Goal: Transaction & Acquisition: Purchase product/service

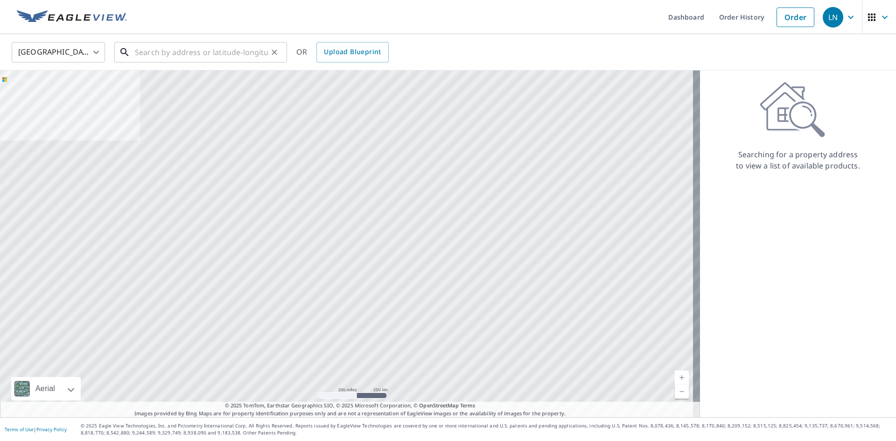
click at [181, 57] on input "text" at bounding box center [201, 52] width 133 height 26
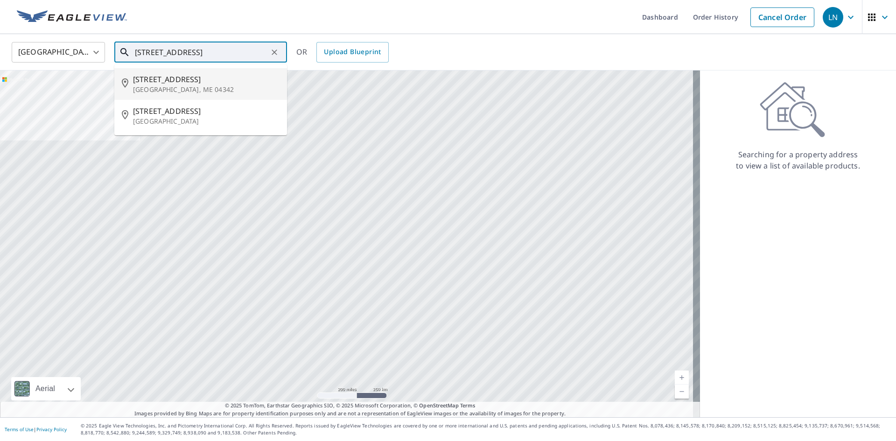
click at [167, 55] on input "[STREET_ADDRESS]" at bounding box center [201, 52] width 133 height 26
click at [168, 79] on span "[STREET_ADDRESS]" at bounding box center [206, 79] width 147 height 11
type input "[STREET_ADDRESS]"
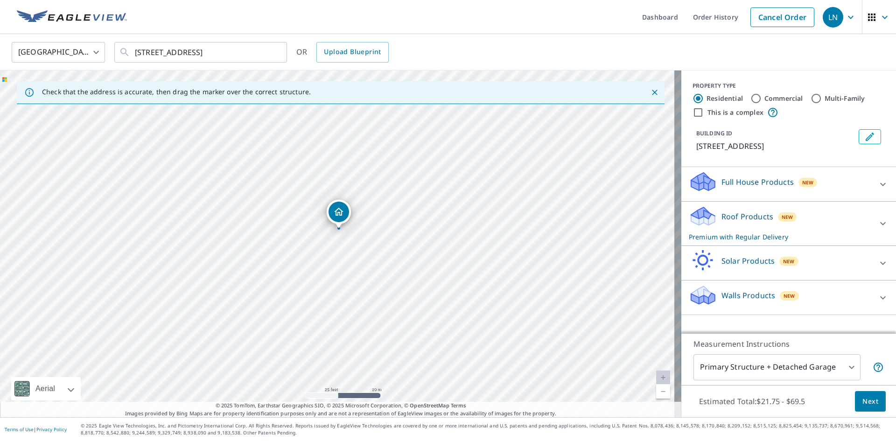
drag, startPoint x: 332, startPoint y: 215, endPoint x: 342, endPoint y: 213, distance: 9.5
drag, startPoint x: 340, startPoint y: 223, endPoint x: 374, endPoint y: 217, distance: 35.1
drag, startPoint x: 276, startPoint y: 192, endPoint x: 234, endPoint y: 111, distance: 91.0
click at [234, 111] on div "[STREET_ADDRESS]" at bounding box center [341, 243] width 682 height 347
drag, startPoint x: 329, startPoint y: 274, endPoint x: 392, endPoint y: 357, distance: 104.3
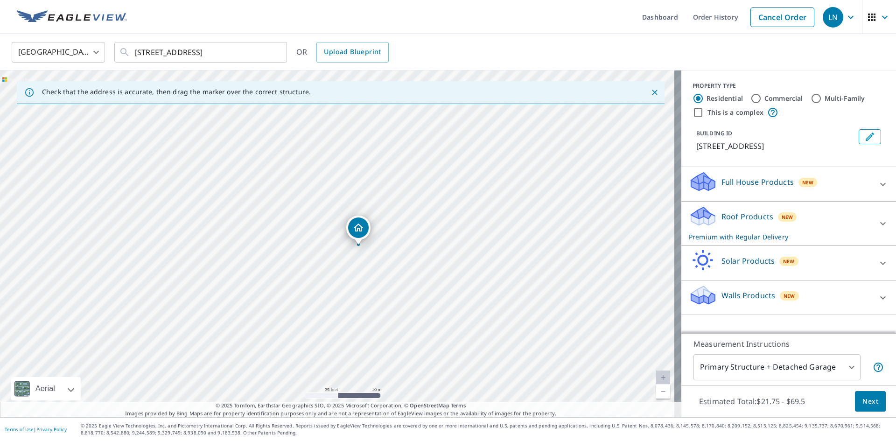
click at [392, 357] on div "[STREET_ADDRESS]" at bounding box center [341, 243] width 682 height 347
drag, startPoint x: 329, startPoint y: 247, endPoint x: 360, endPoint y: 361, distance: 118.3
click at [360, 361] on div "[STREET_ADDRESS]" at bounding box center [341, 243] width 682 height 347
drag, startPoint x: 332, startPoint y: 275, endPoint x: 360, endPoint y: 349, distance: 78.7
click at [360, 349] on div "[STREET_ADDRESS]" at bounding box center [341, 243] width 682 height 347
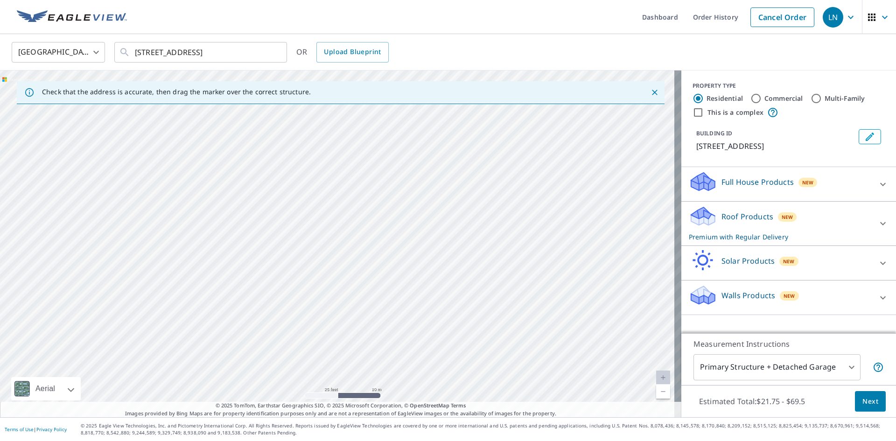
drag, startPoint x: 335, startPoint y: 252, endPoint x: 359, endPoint y: 317, distance: 69.3
click at [359, 317] on div "[STREET_ADDRESS]" at bounding box center [341, 243] width 682 height 347
drag, startPoint x: 339, startPoint y: 277, endPoint x: 268, endPoint y: 176, distance: 123.3
click at [268, 176] on div "[STREET_ADDRESS]" at bounding box center [341, 243] width 682 height 347
click at [184, 45] on input "[STREET_ADDRESS]" at bounding box center [201, 52] width 133 height 26
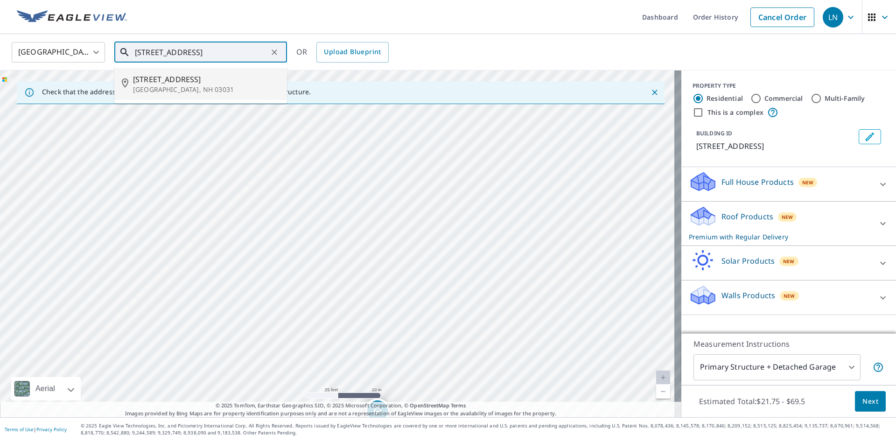
click at [201, 78] on span "[STREET_ADDRESS]" at bounding box center [206, 79] width 147 height 11
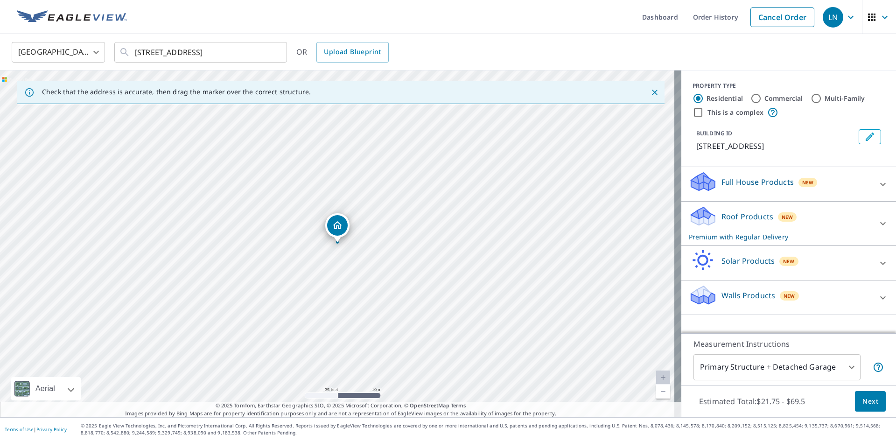
click at [839, 178] on div "Full House Products New" at bounding box center [780, 184] width 183 height 27
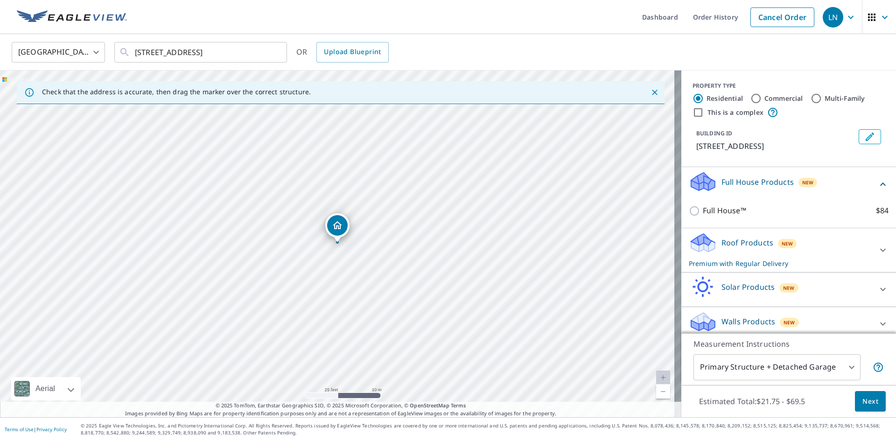
click at [839, 178] on div "Full House Products New" at bounding box center [783, 184] width 189 height 27
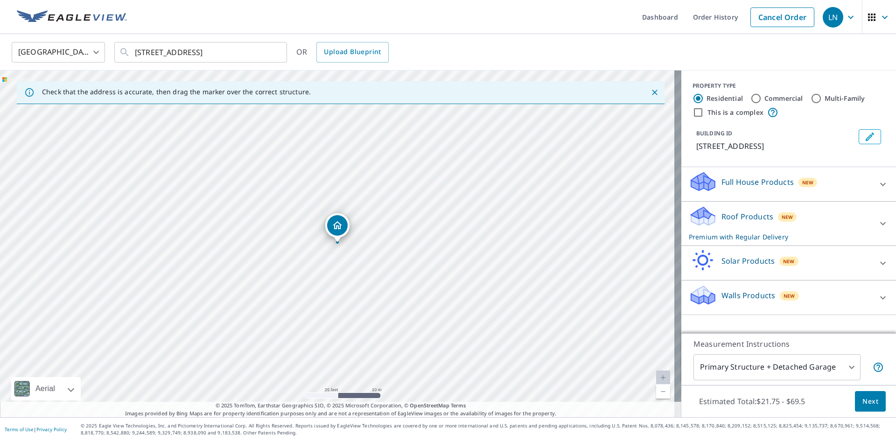
click at [769, 226] on div "Roof Products New Premium with Regular Delivery" at bounding box center [780, 223] width 183 height 36
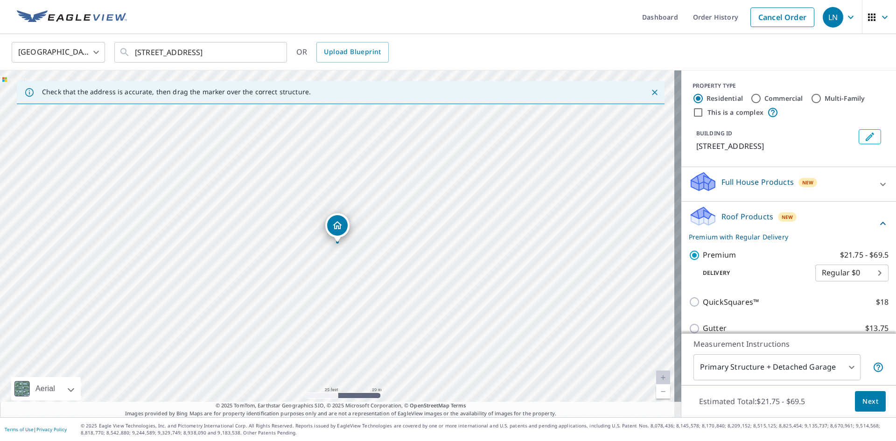
click at [769, 226] on div "Roof Products New Premium with Regular Delivery" at bounding box center [783, 223] width 189 height 36
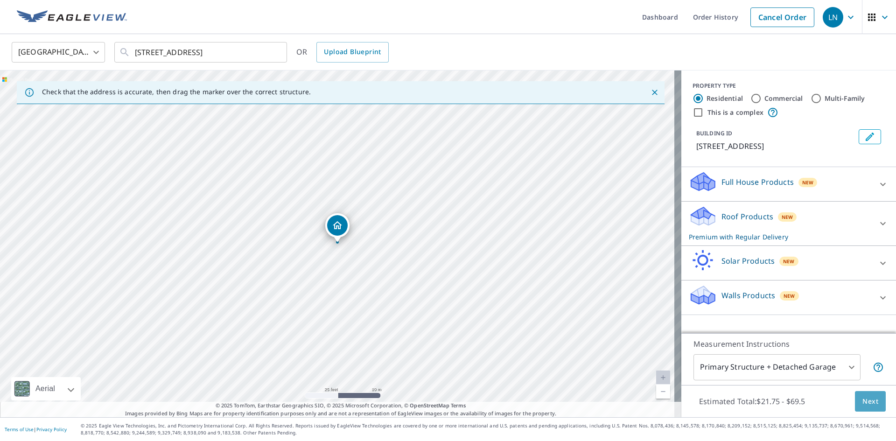
click at [873, 407] on button "Next" at bounding box center [870, 401] width 31 height 21
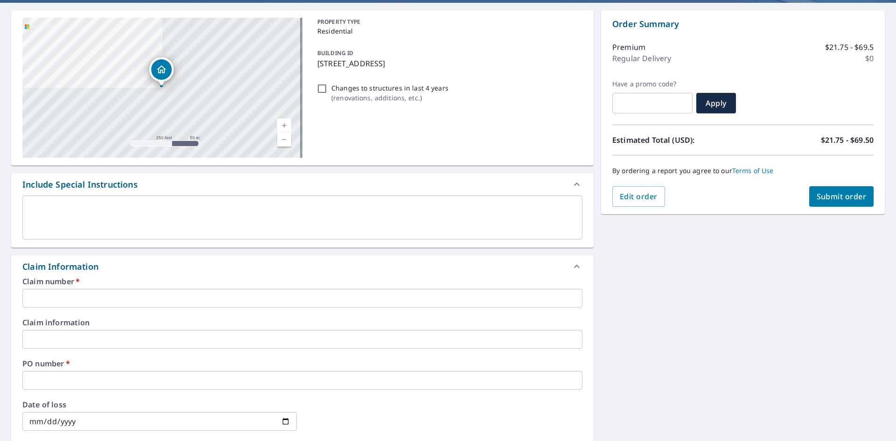
scroll to position [93, 0]
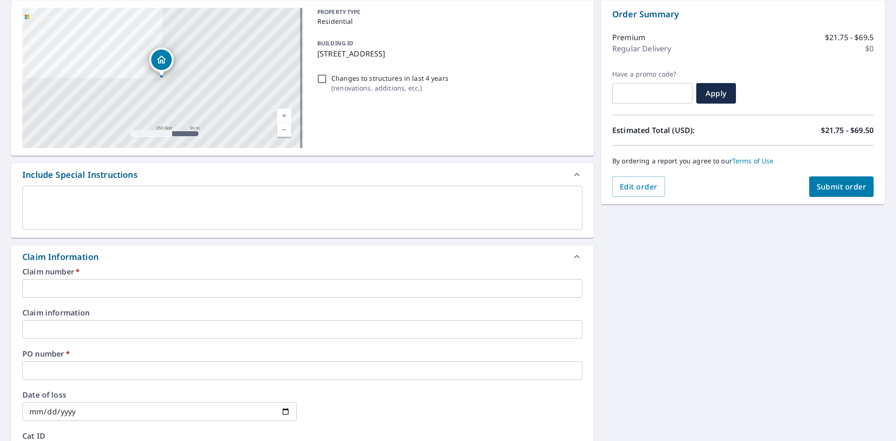
click at [102, 284] on input "text" at bounding box center [302, 288] width 560 height 19
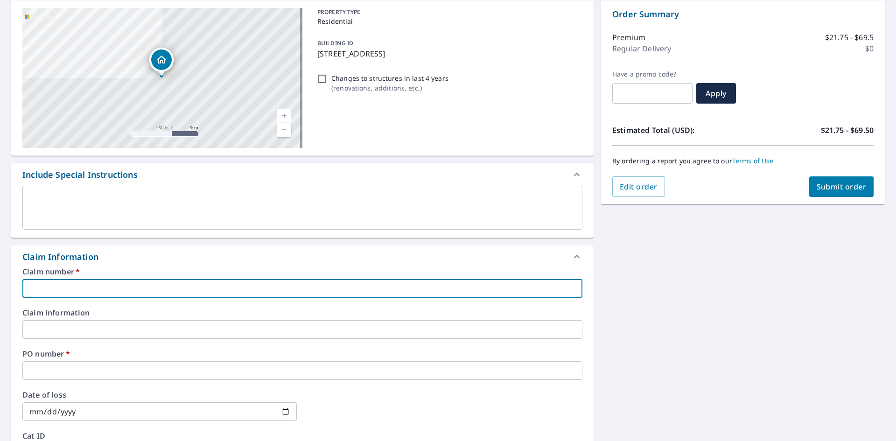
paste input "TANDEM HOME REMODEL - NANH - 1045957"
drag, startPoint x: 122, startPoint y: 290, endPoint x: 155, endPoint y: 289, distance: 32.7
click at [155, 289] on input "TANDEM HOME REMODEL - NANH - 1045957" at bounding box center [302, 288] width 560 height 19
drag, startPoint x: 155, startPoint y: 289, endPoint x: 124, endPoint y: 289, distance: 30.4
click at [124, 289] on input "TANDEM HOME REMODEL 1045957" at bounding box center [302, 288] width 560 height 19
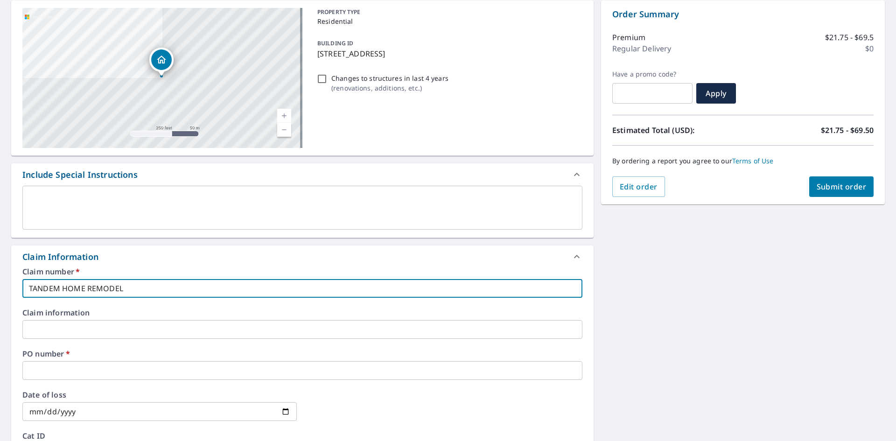
click at [28, 287] on input "TANDEM HOME REMODEL" at bounding box center [302, 288] width 560 height 19
paste input "1045957"
type input "1045957 TANDEM HOME REMODEL"
click at [75, 364] on input "text" at bounding box center [302, 370] width 560 height 19
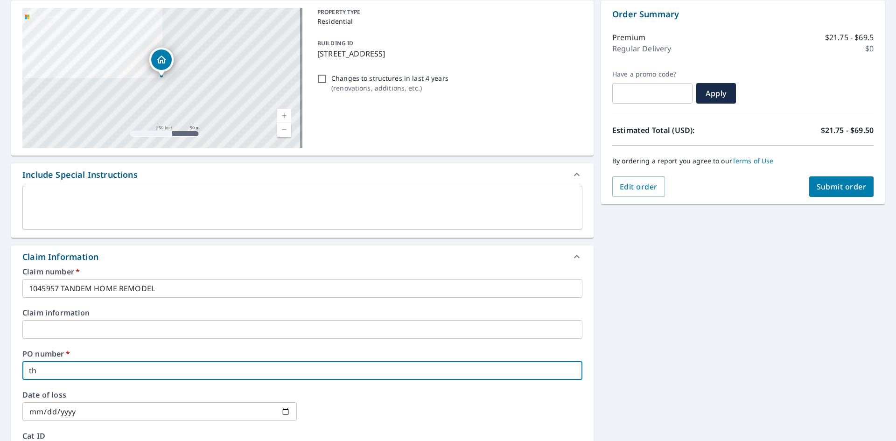
type input "t"
type input "[PERSON_NAME]"
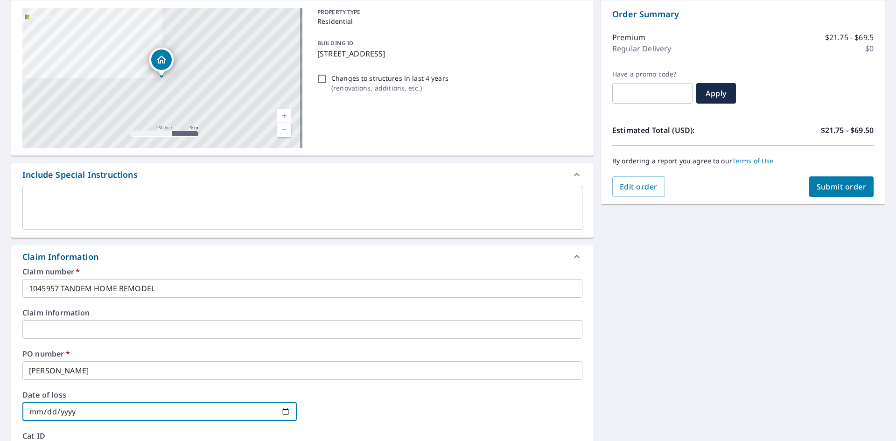
scroll to position [326, 0]
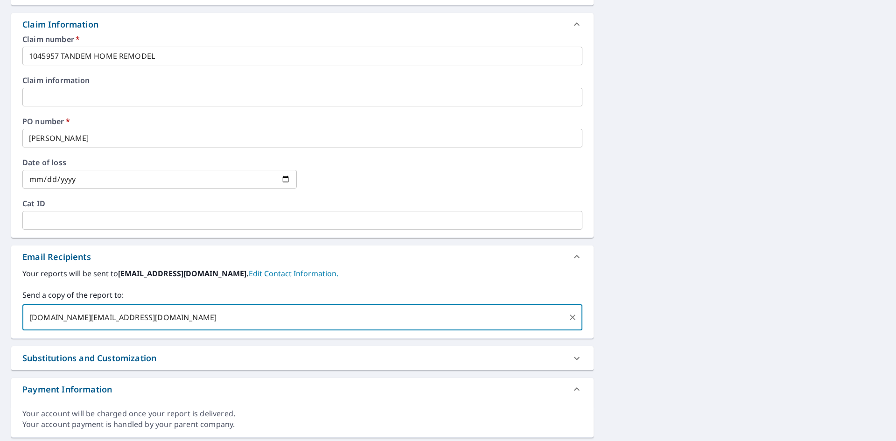
click at [258, 328] on div "[DOMAIN_NAME][EMAIL_ADDRESS][DOMAIN_NAME] ​" at bounding box center [302, 317] width 560 height 26
type input "[DOMAIN_NAME][EMAIL_ADDRESS][DOMAIN_NAME]"
click at [255, 338] on div "Your reports will be sent to [EMAIL_ADDRESS][DOMAIN_NAME]. Edit Contact Informa…" at bounding box center [302, 303] width 583 height 70
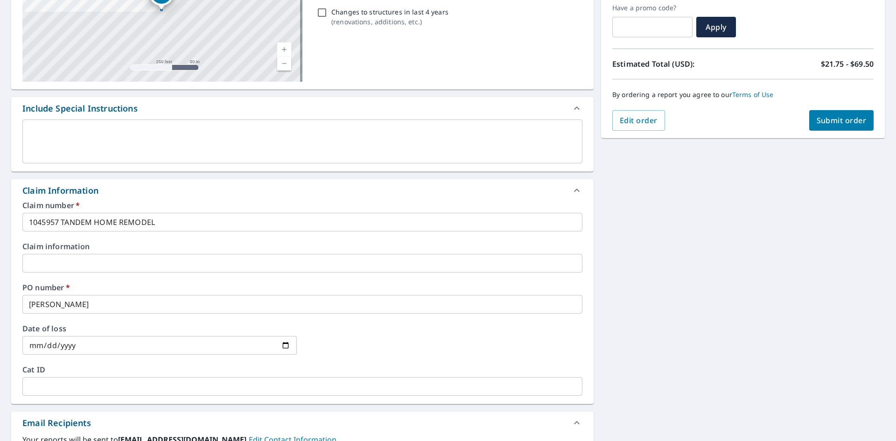
scroll to position [74, 0]
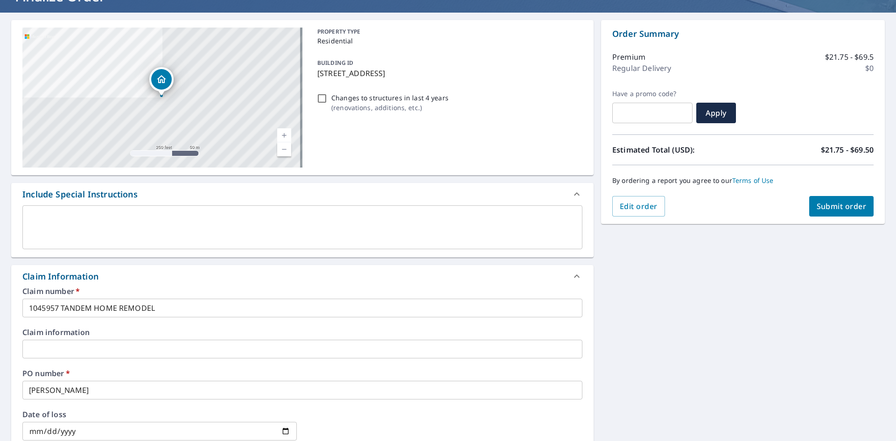
click at [818, 206] on span "Submit order" at bounding box center [842, 206] width 50 height 10
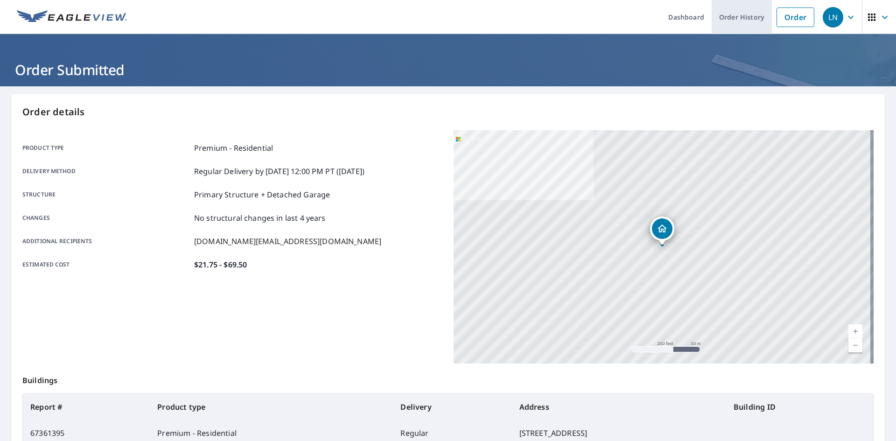
click at [736, 20] on link "Order History" at bounding box center [742, 17] width 60 height 34
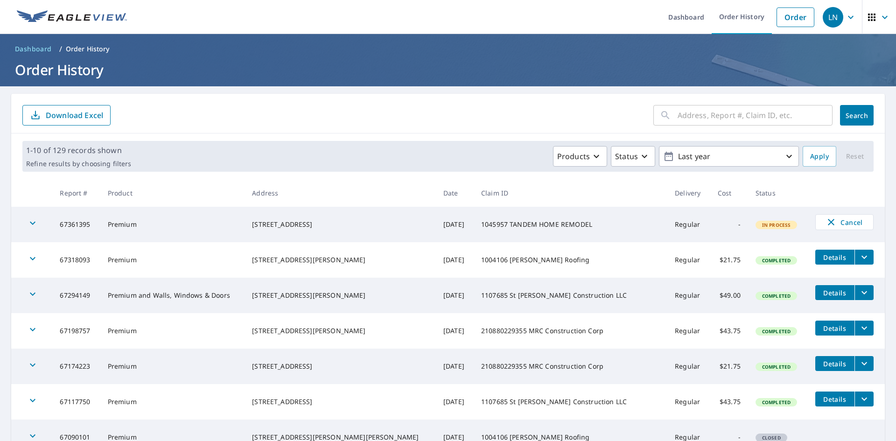
click at [821, 328] on span "Details" at bounding box center [835, 328] width 28 height 9
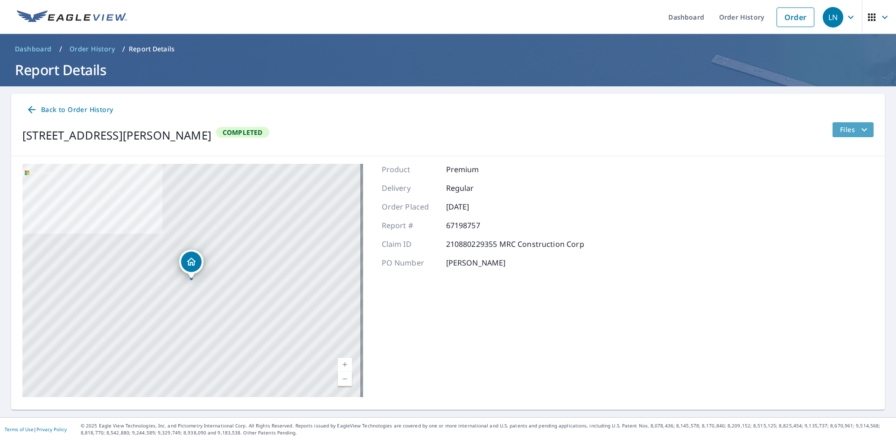
click at [846, 136] on button "Files" at bounding box center [853, 129] width 42 height 15
click at [700, 197] on input "ECPremium Report" at bounding box center [703, 196] width 20 height 20
checkbox input "true"
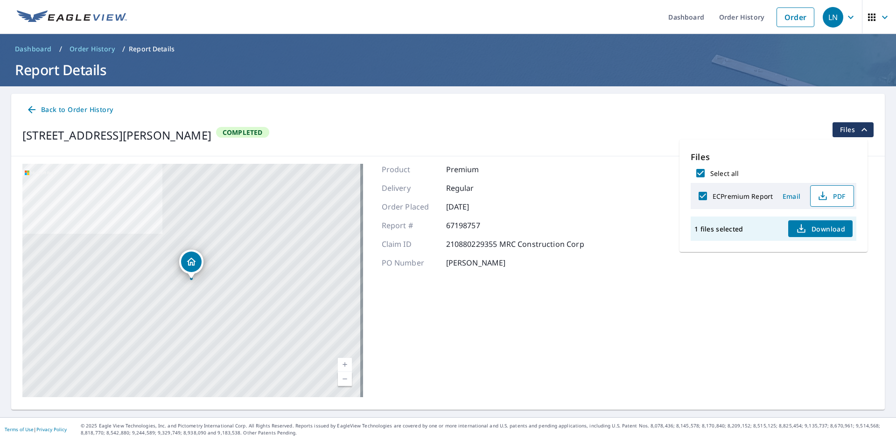
click at [822, 200] on icon "button" at bounding box center [823, 195] width 11 height 11
click at [790, 14] on link "Order" at bounding box center [796, 17] width 38 height 20
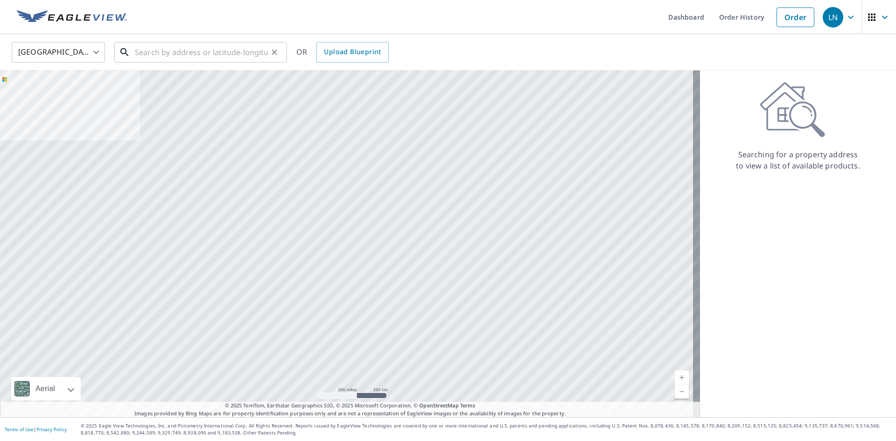
click at [184, 51] on input "text" at bounding box center [201, 52] width 133 height 26
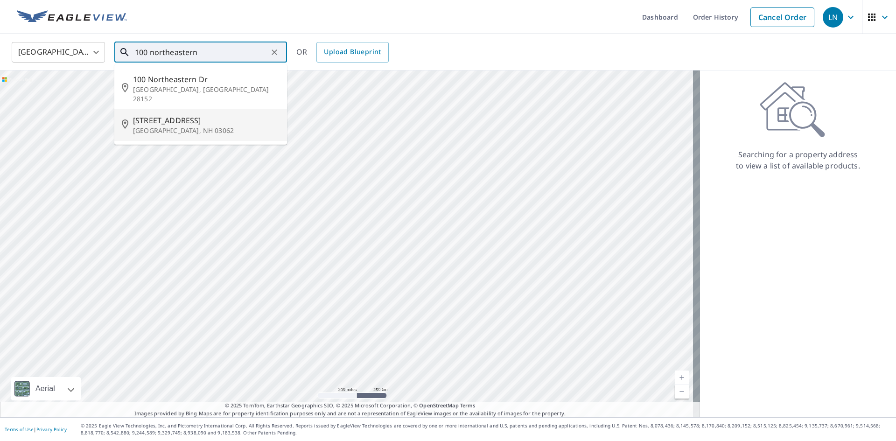
click at [202, 126] on p "[GEOGRAPHIC_DATA], NH 03062" at bounding box center [206, 130] width 147 height 9
type input "[STREET_ADDRESS]"
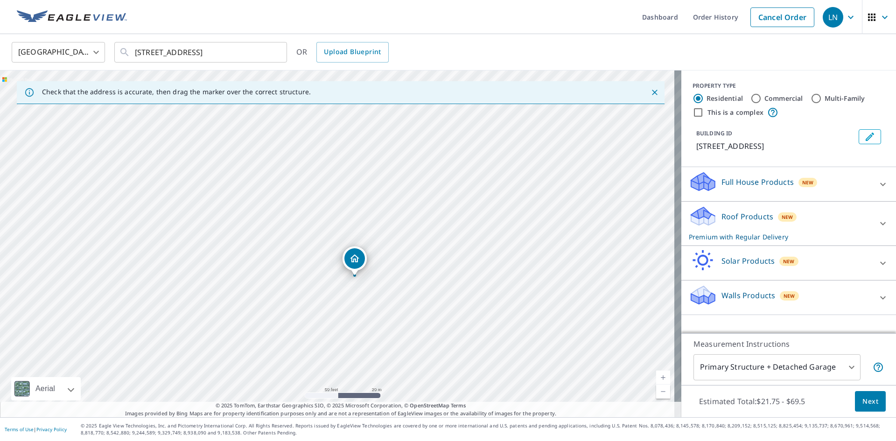
drag, startPoint x: 296, startPoint y: 220, endPoint x: 313, endPoint y: 254, distance: 37.4
click at [313, 254] on div "[STREET_ADDRESS]" at bounding box center [341, 243] width 682 height 347
click at [863, 404] on span "Next" at bounding box center [871, 402] width 16 height 12
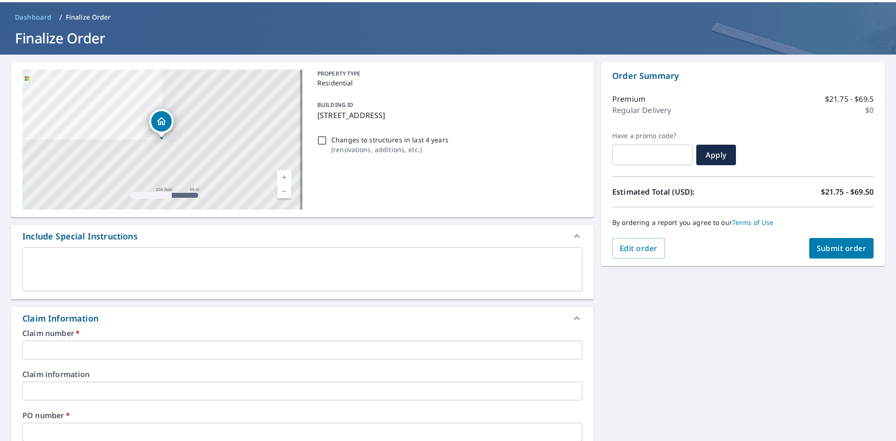
scroll to position [47, 0]
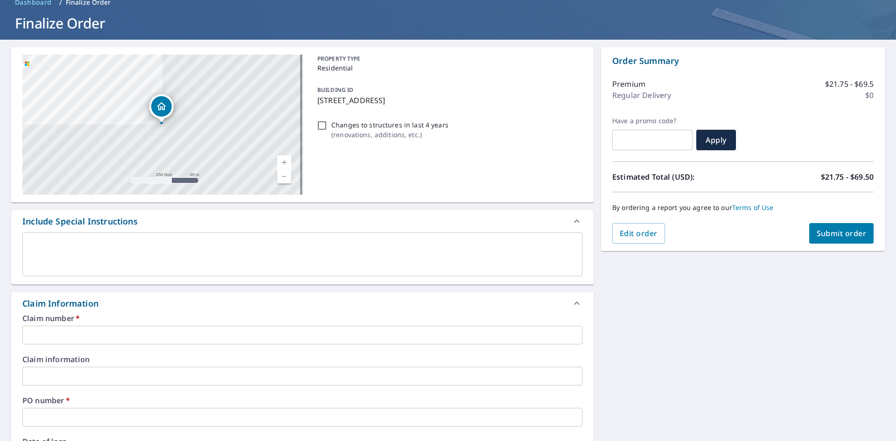
click at [88, 339] on input "text" at bounding box center [302, 335] width 560 height 19
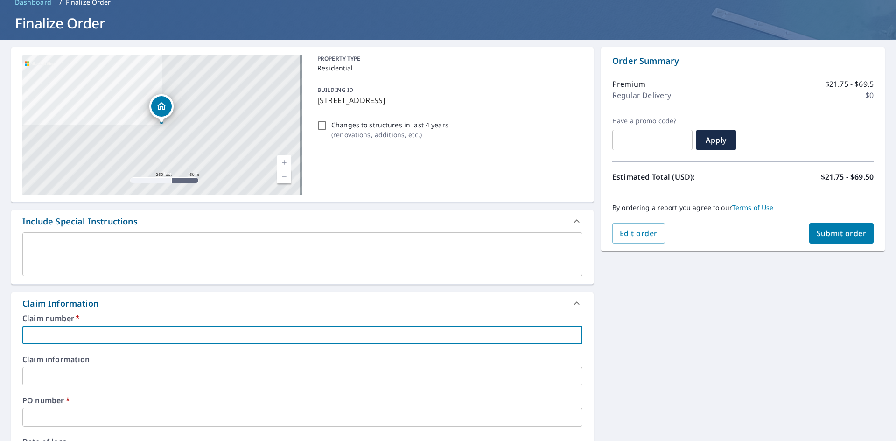
paste input "Macthompson Reatly Inc - [PERSON_NAME] - 1041168"
drag, startPoint x: 119, startPoint y: 335, endPoint x: 153, endPoint y: 335, distance: 34.5
click at [153, 335] on input "Macthompson Reatly Inc - [PERSON_NAME] - 1041168" at bounding box center [302, 335] width 560 height 19
drag, startPoint x: 155, startPoint y: 338, endPoint x: 120, endPoint y: 338, distance: 34.1
click at [120, 338] on input "Macthompson Reatly Inc 1041168" at bounding box center [302, 335] width 560 height 19
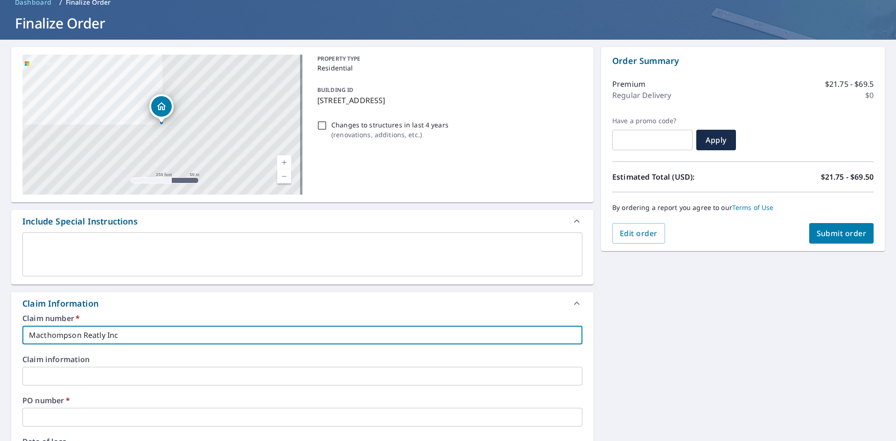
paste input "1041168"
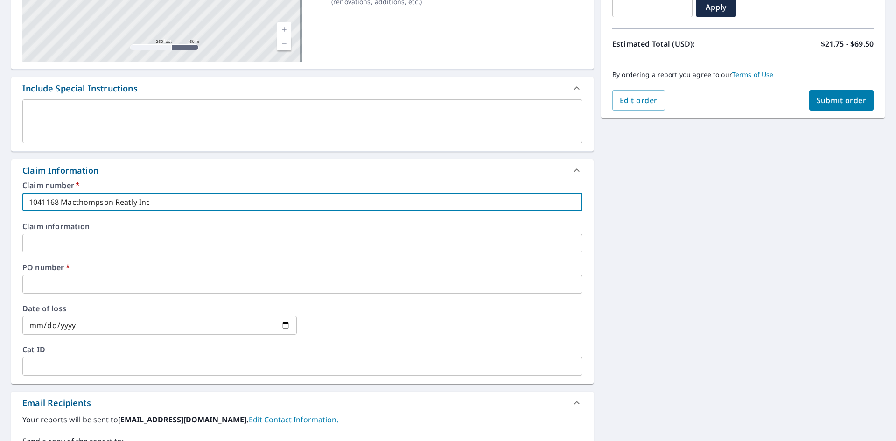
scroll to position [187, 0]
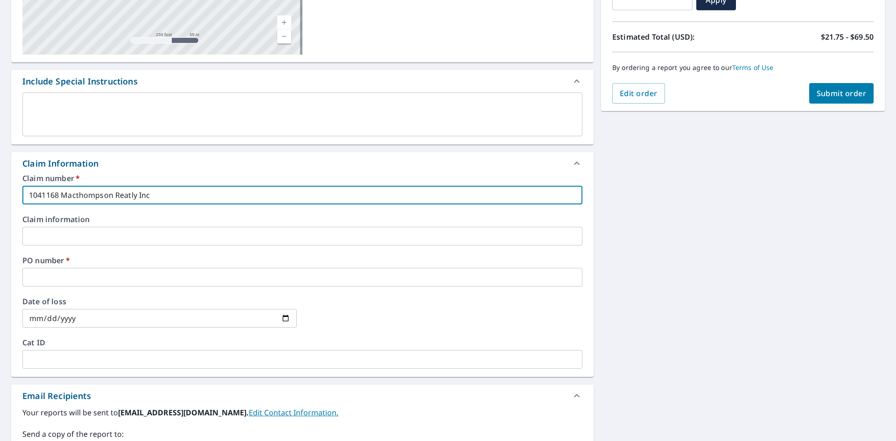
type input "1041168 Macthompson Reatly Inc"
click at [99, 278] on input "text" at bounding box center [302, 277] width 560 height 19
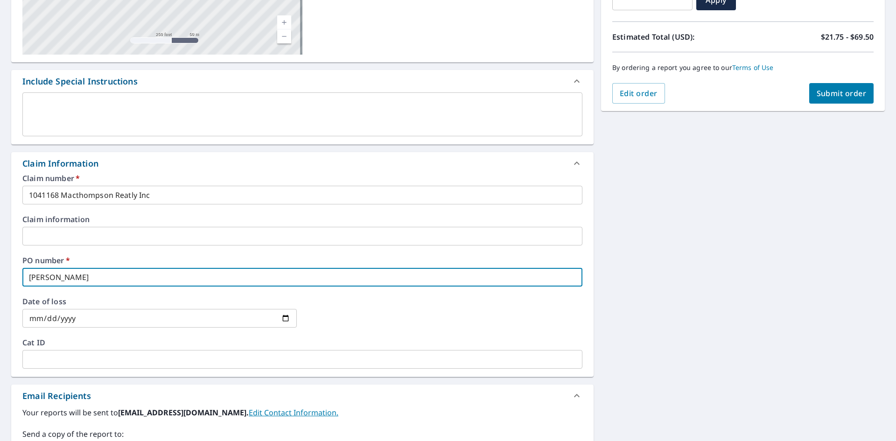
type input "[PERSON_NAME]"
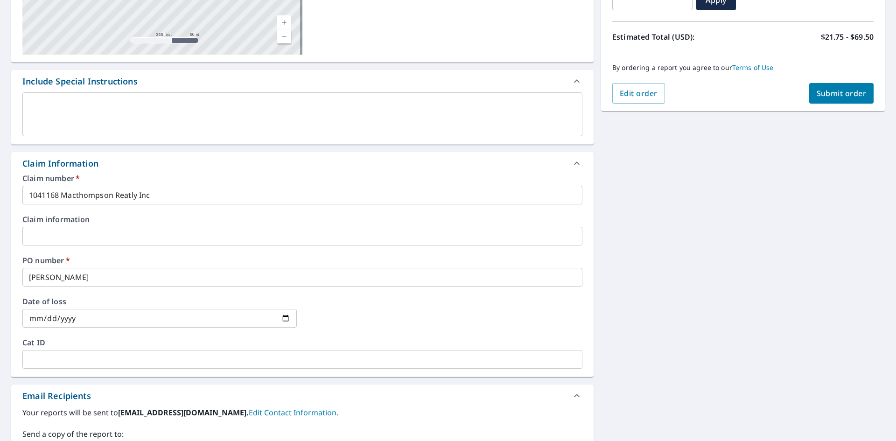
scroll to position [354, 0]
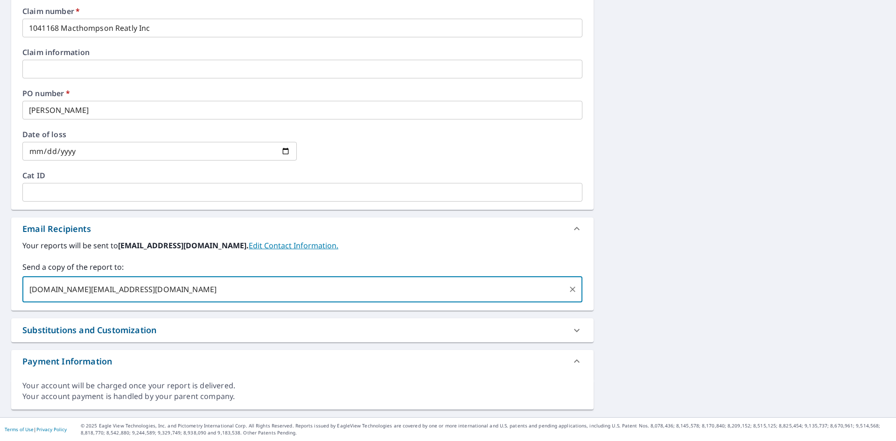
type input "[DOMAIN_NAME][EMAIL_ADDRESS][DOMAIN_NAME]"
drag, startPoint x: 653, startPoint y: 292, endPoint x: 647, endPoint y: 288, distance: 7.8
click at [653, 292] on div "[STREET_ADDRESS] Aerial Road A standard road map Aerial A detailed look from ab…" at bounding box center [448, 74] width 896 height 685
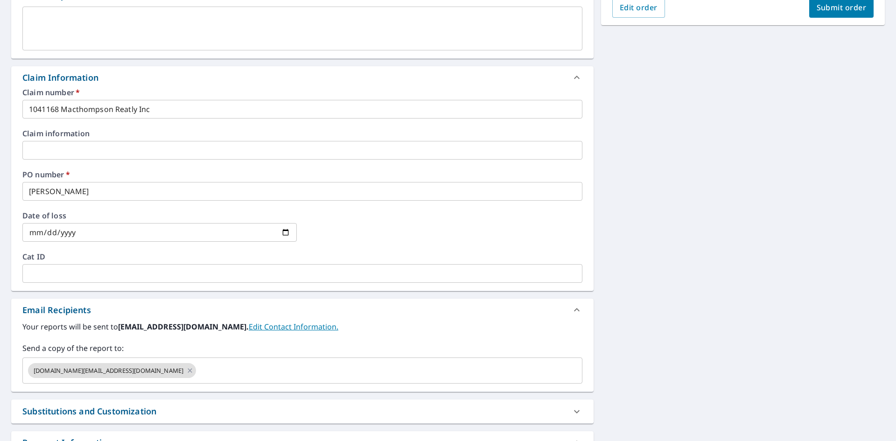
scroll to position [120, 0]
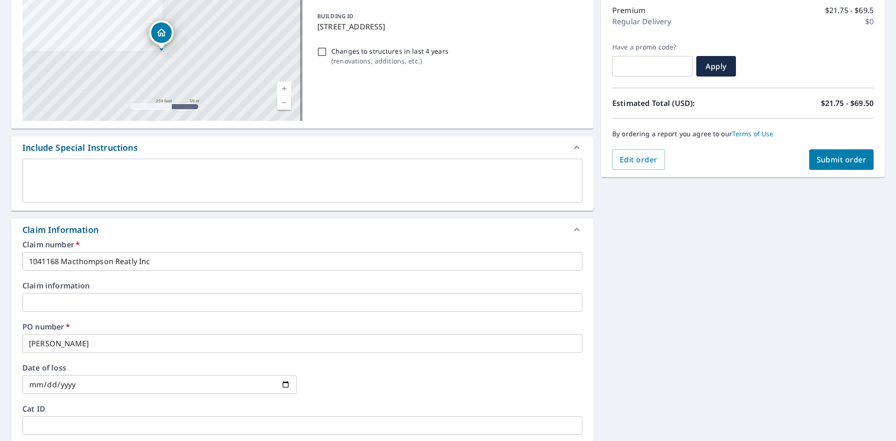
click at [843, 165] on button "Submit order" at bounding box center [842, 159] width 65 height 21
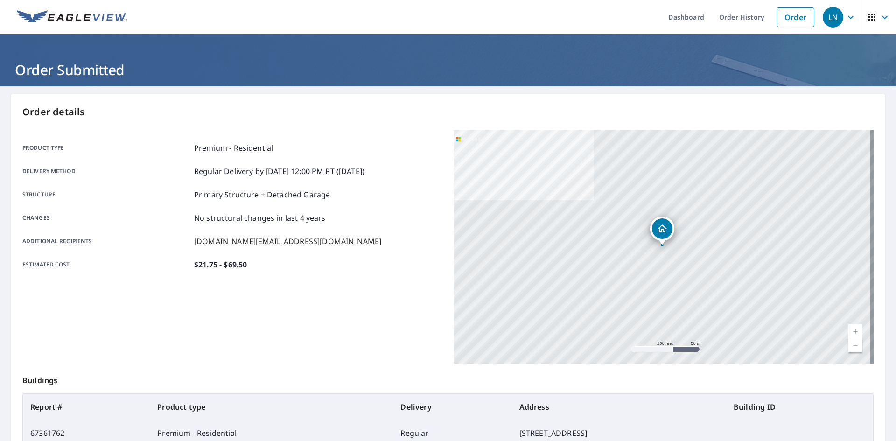
scroll to position [47, 0]
